Goal: Find specific page/section: Find specific page/section

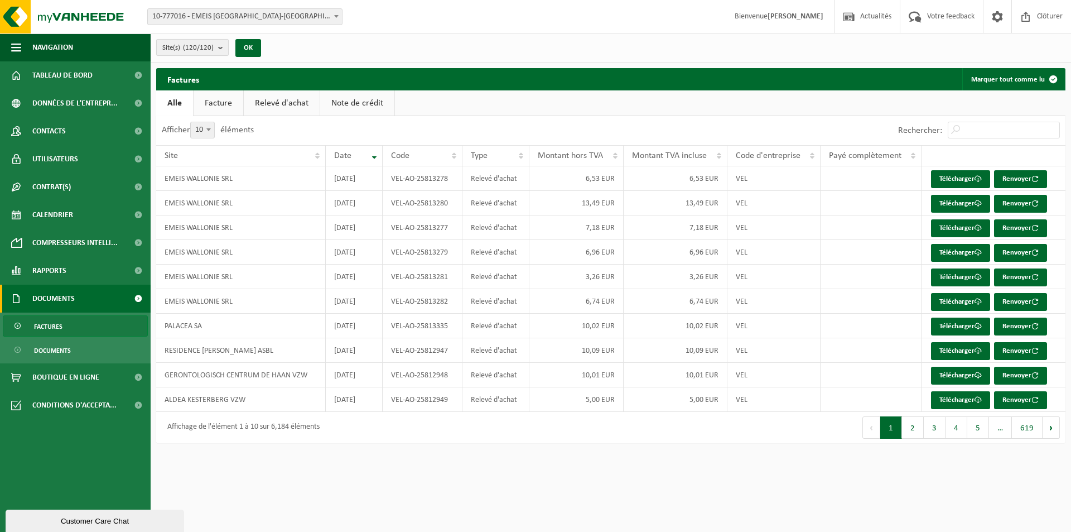
click at [197, 44] on count "(120/120)" at bounding box center [198, 47] width 31 height 7
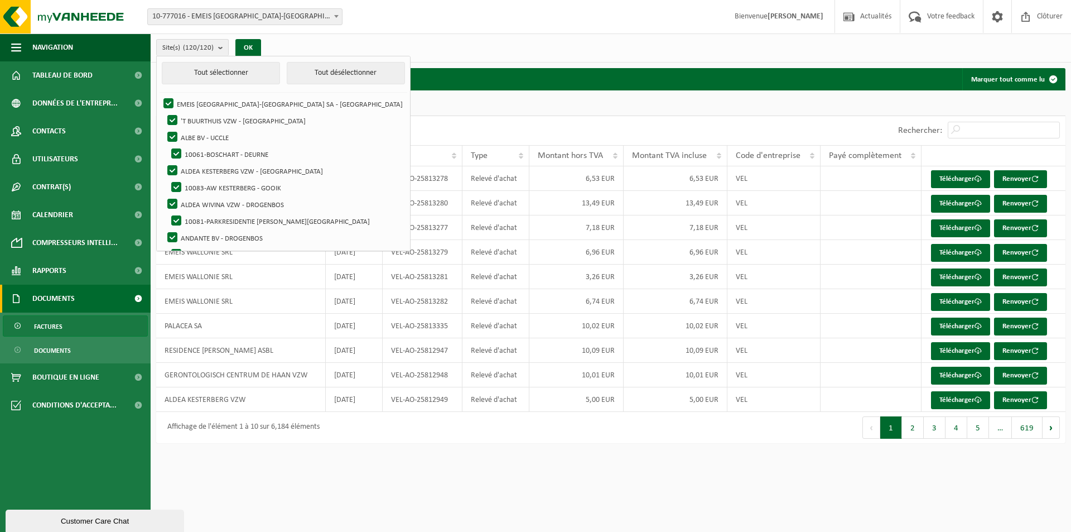
click at [227, 19] on span "10-777016 - EMEIS [GEOGRAPHIC_DATA]-[GEOGRAPHIC_DATA] SA - [GEOGRAPHIC_DATA]" at bounding box center [245, 17] width 194 height 16
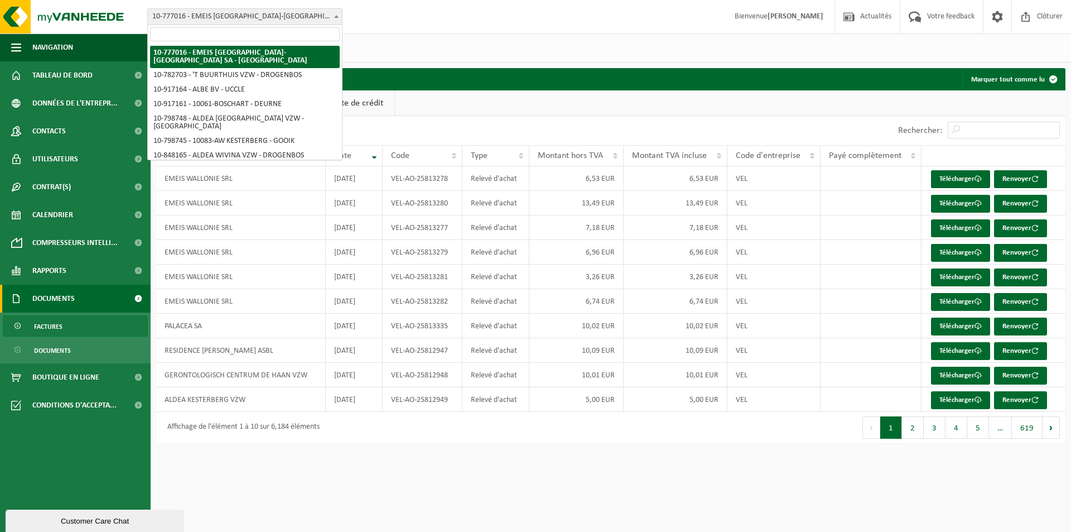
click at [193, 32] on input "search" at bounding box center [245, 34] width 190 height 14
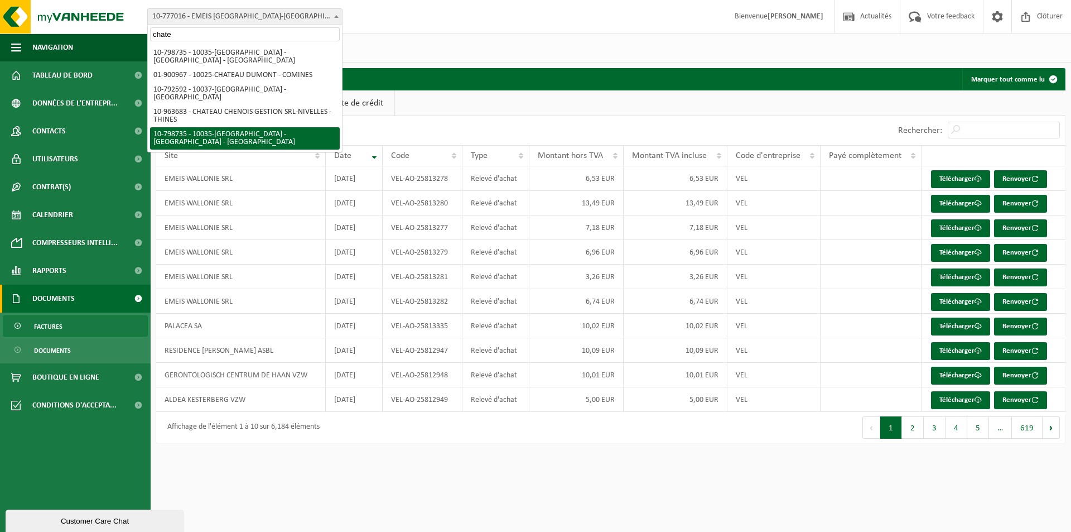
type input "chate"
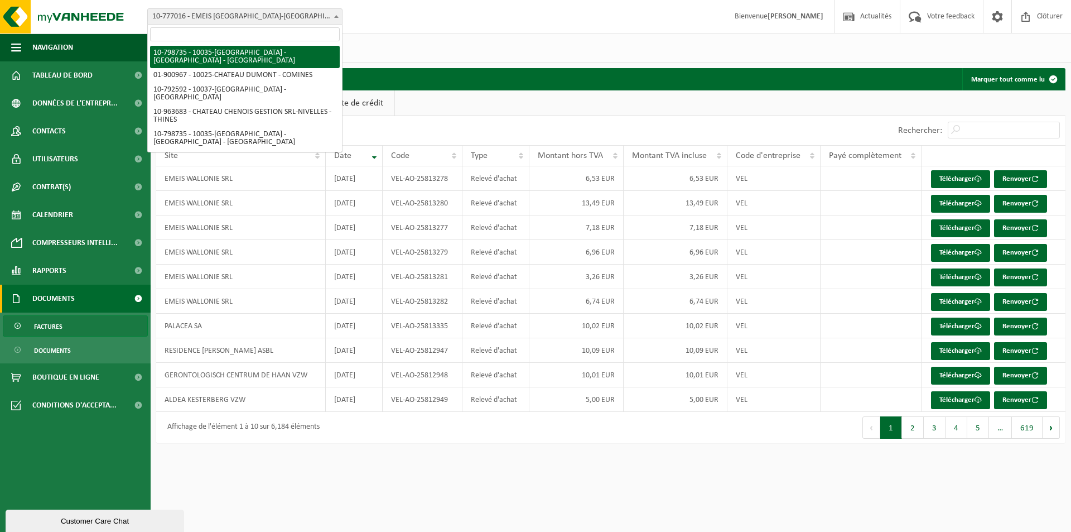
click at [449, 21] on div "Site: 10-777016 - EMEIS [GEOGRAPHIC_DATA]-[GEOGRAPHIC_DATA] [GEOGRAPHIC_DATA] -…" at bounding box center [535, 17] width 1071 height 34
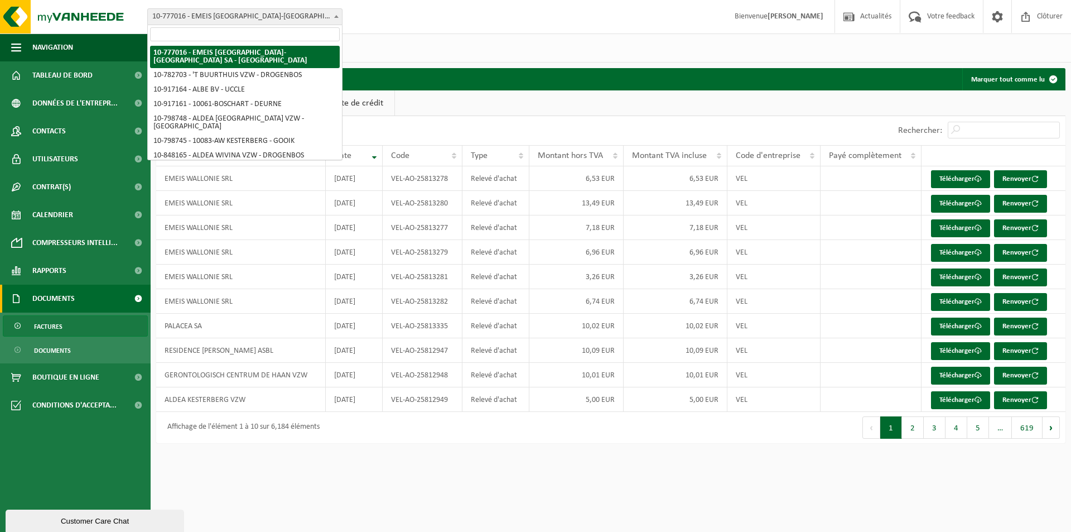
click at [199, 23] on span "10-777016 - EMEIS [GEOGRAPHIC_DATA]-[GEOGRAPHIC_DATA] SA - [GEOGRAPHIC_DATA]" at bounding box center [245, 17] width 194 height 16
click at [172, 34] on input "search" at bounding box center [245, 34] width 190 height 14
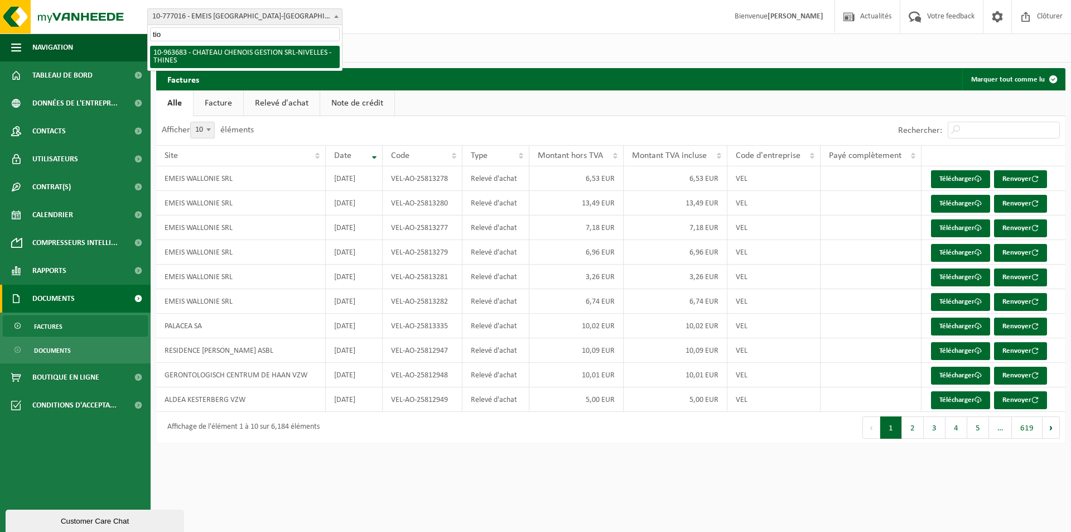
click at [221, 27] on span "tio" at bounding box center [245, 34] width 194 height 18
drag, startPoint x: 147, startPoint y: 29, endPoint x: 129, endPoint y: 30, distance: 18.4
click at [129, 30] on body "Site: 10-777016 - EMEIS [GEOGRAPHIC_DATA]-[GEOGRAPHIC_DATA] [GEOGRAPHIC_DATA] -…" at bounding box center [535, 227] width 1071 height 454
type input "top sen"
select select "33118"
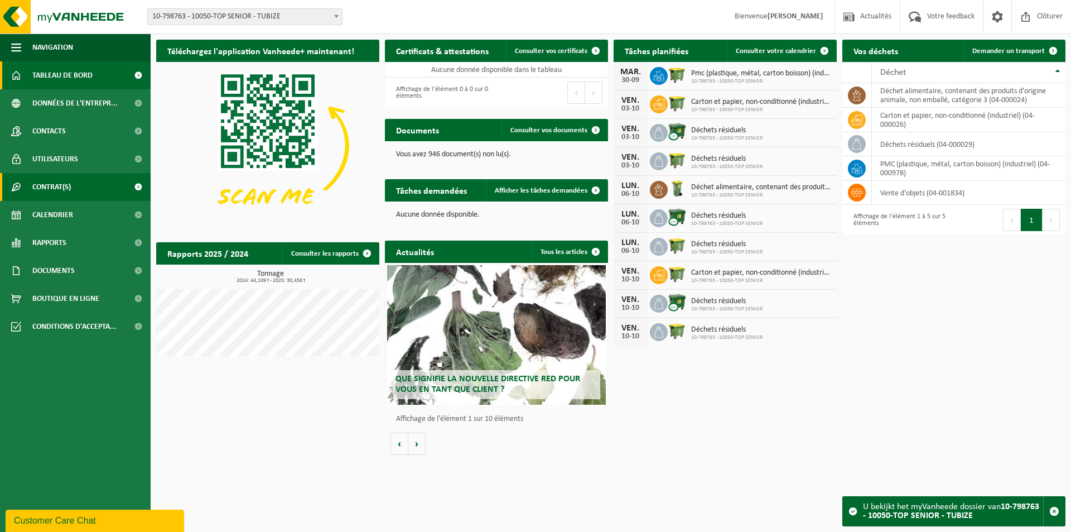
click at [64, 189] on span "Contrat(s)" at bounding box center [51, 187] width 39 height 28
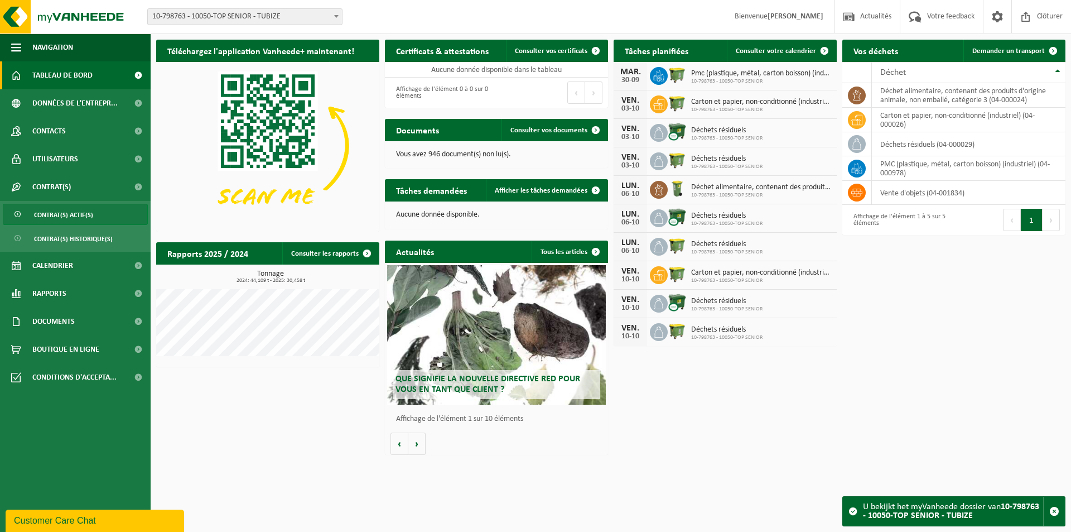
click at [83, 214] on span "Contrat(s) actif(s)" at bounding box center [63, 214] width 59 height 21
